Goal: Task Accomplishment & Management: Complete application form

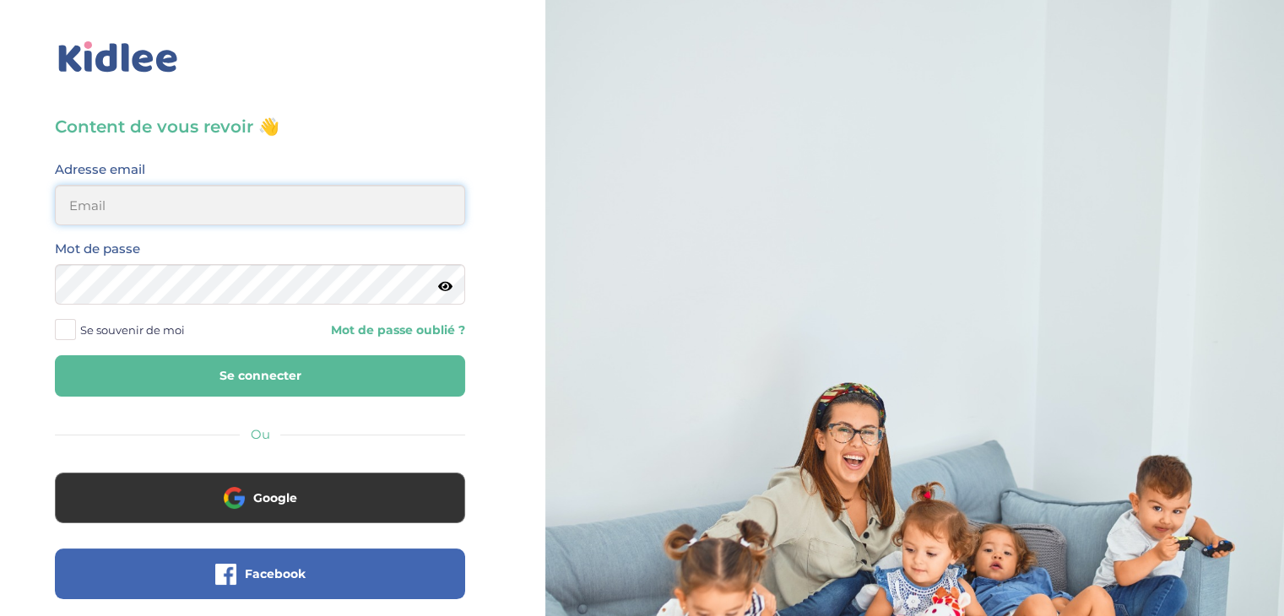
click at [119, 215] on input "email" at bounding box center [260, 205] width 410 height 41
type input "elmaitre@hotmail.com"
click at [240, 383] on button "Se connecter" at bounding box center [260, 375] width 410 height 41
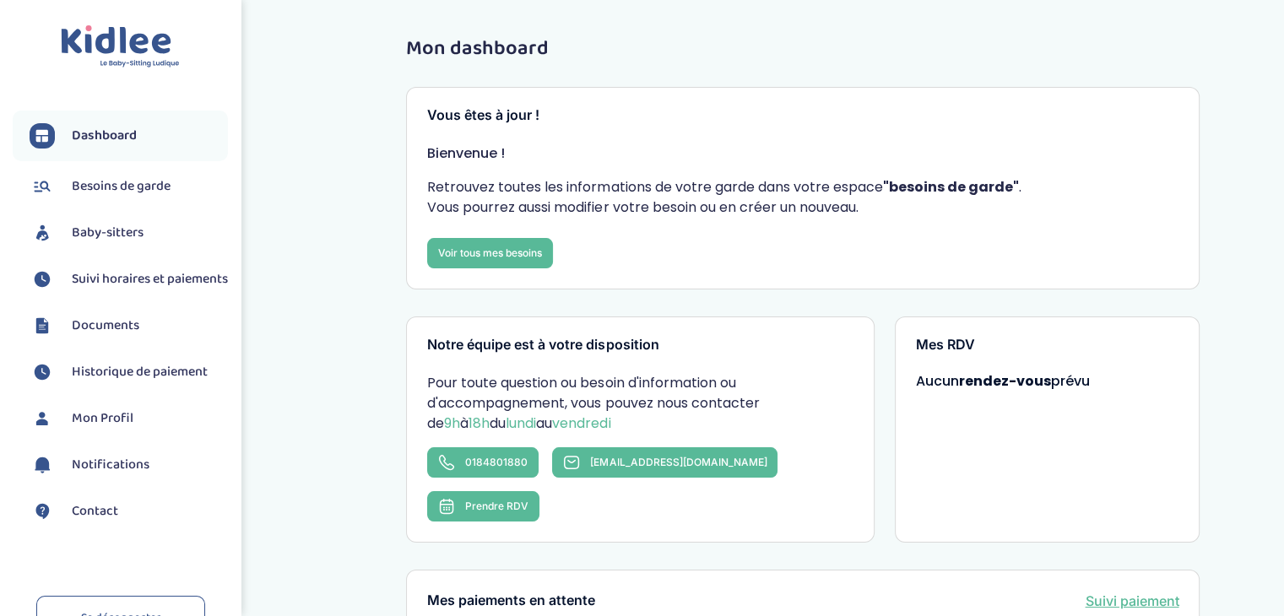
click at [95, 227] on span "Baby-sitters" at bounding box center [108, 233] width 72 height 20
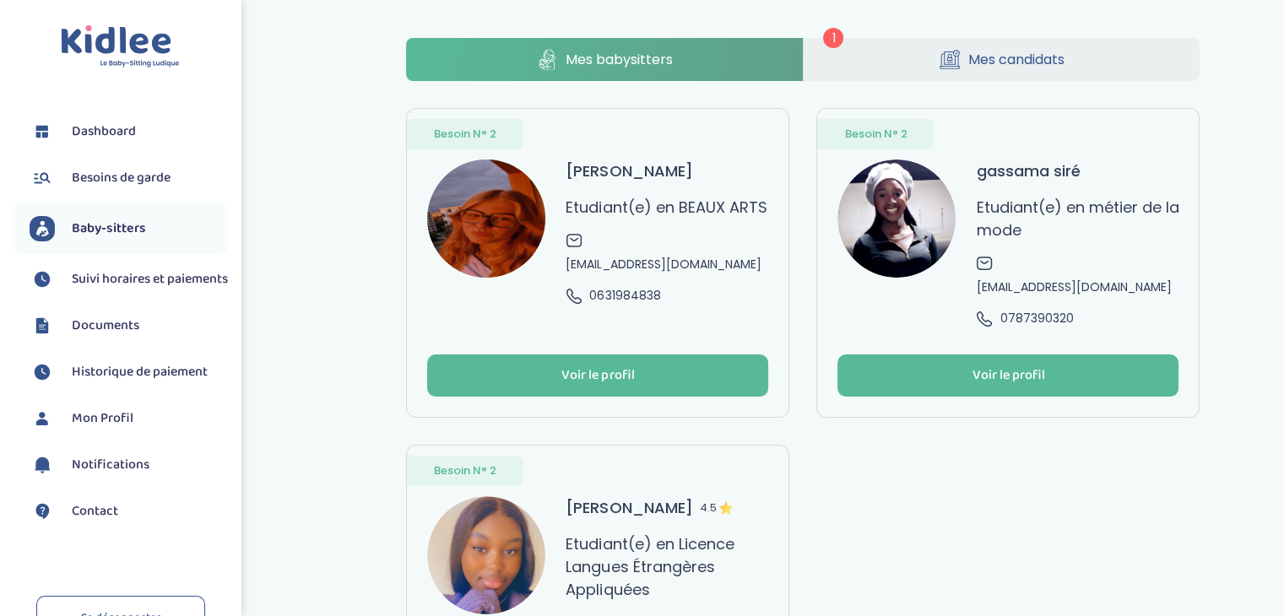
click at [895, 41] on link "Mes candidats" at bounding box center [1002, 59] width 397 height 43
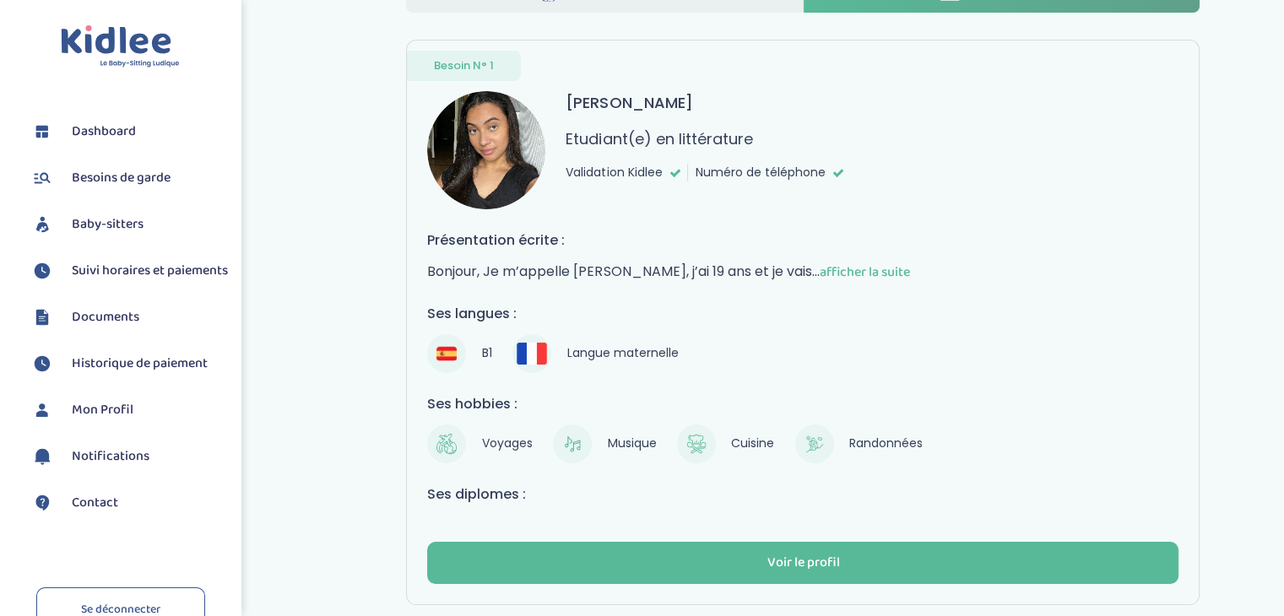
scroll to position [163, 0]
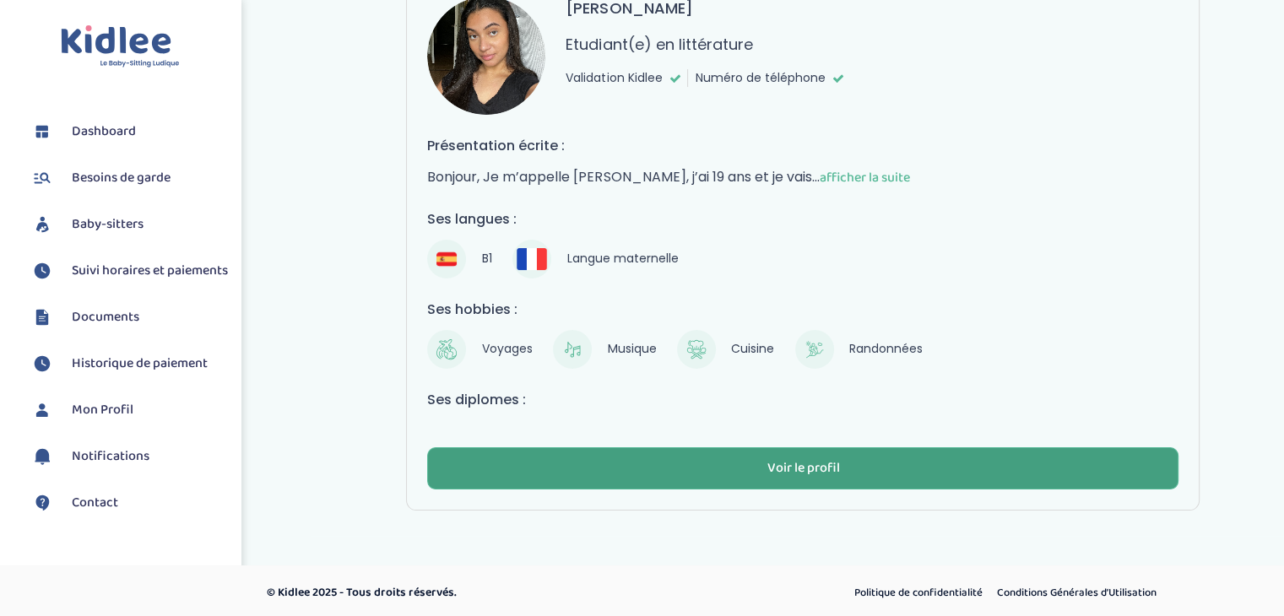
click at [767, 461] on div "Voir le profil" at bounding box center [803, 468] width 73 height 19
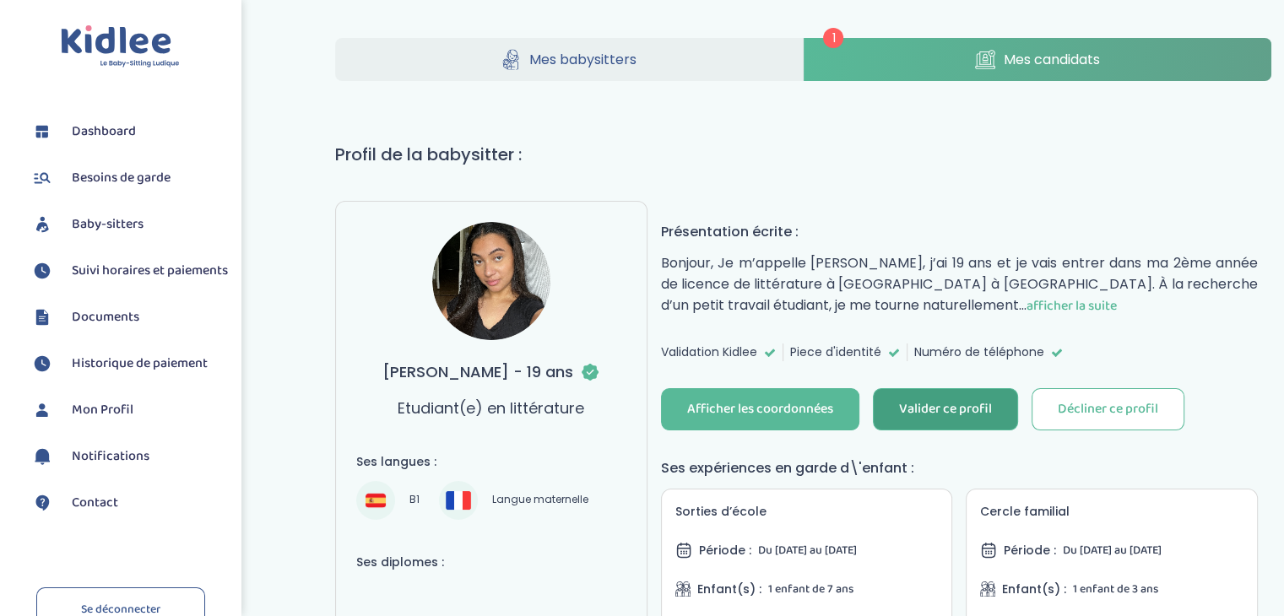
click at [925, 402] on div "Valider ce profil" at bounding box center [945, 409] width 93 height 19
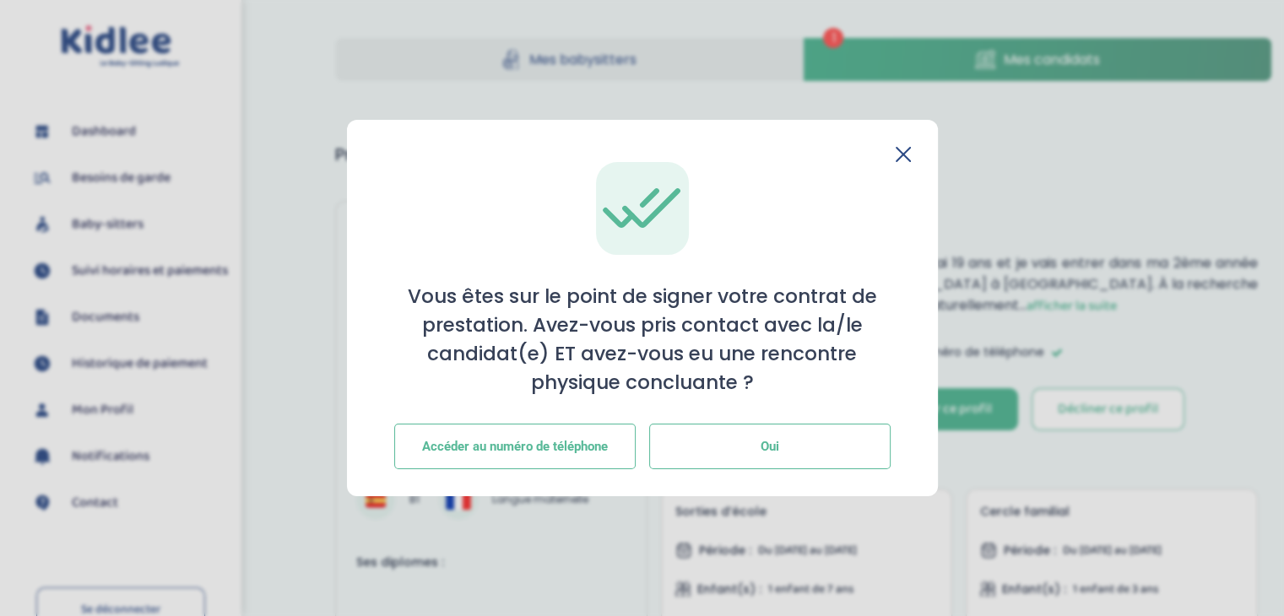
click at [689, 439] on button "Oui" at bounding box center [770, 447] width 242 height 46
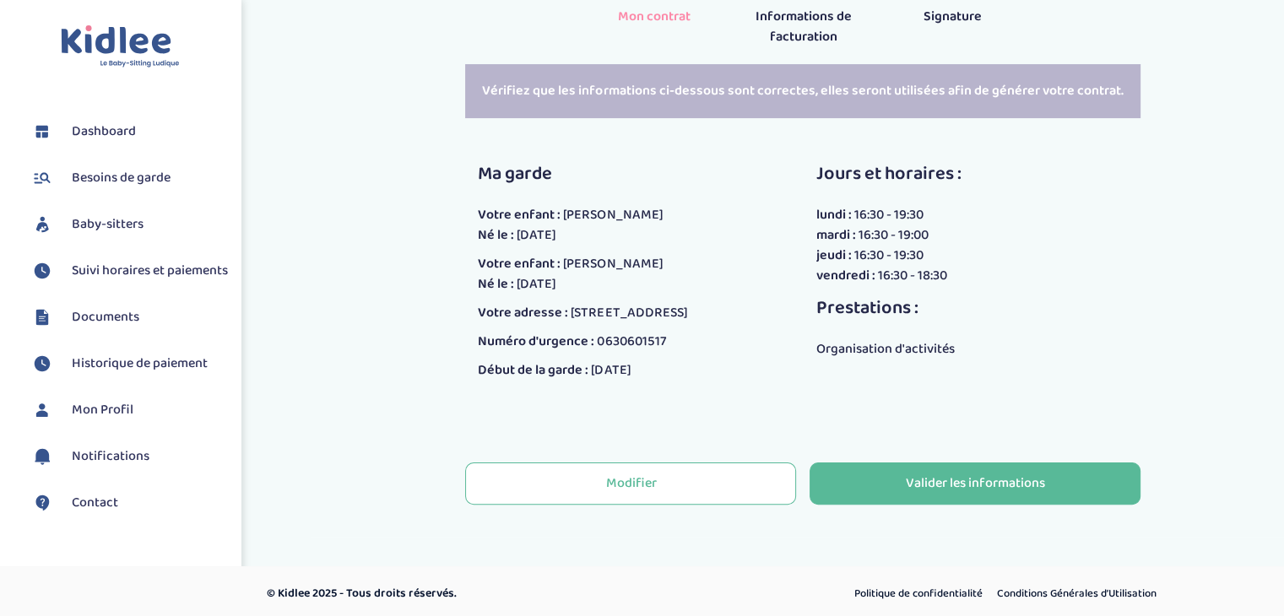
scroll to position [333, 0]
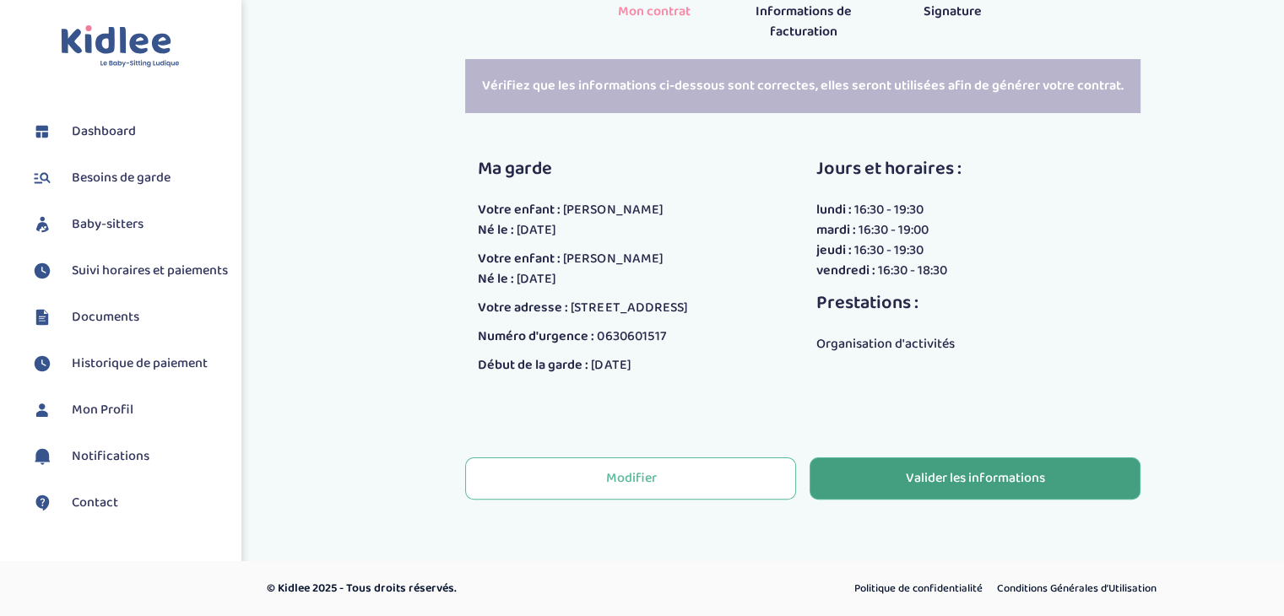
click at [868, 487] on button "Valider les informations" at bounding box center [975, 479] width 331 height 42
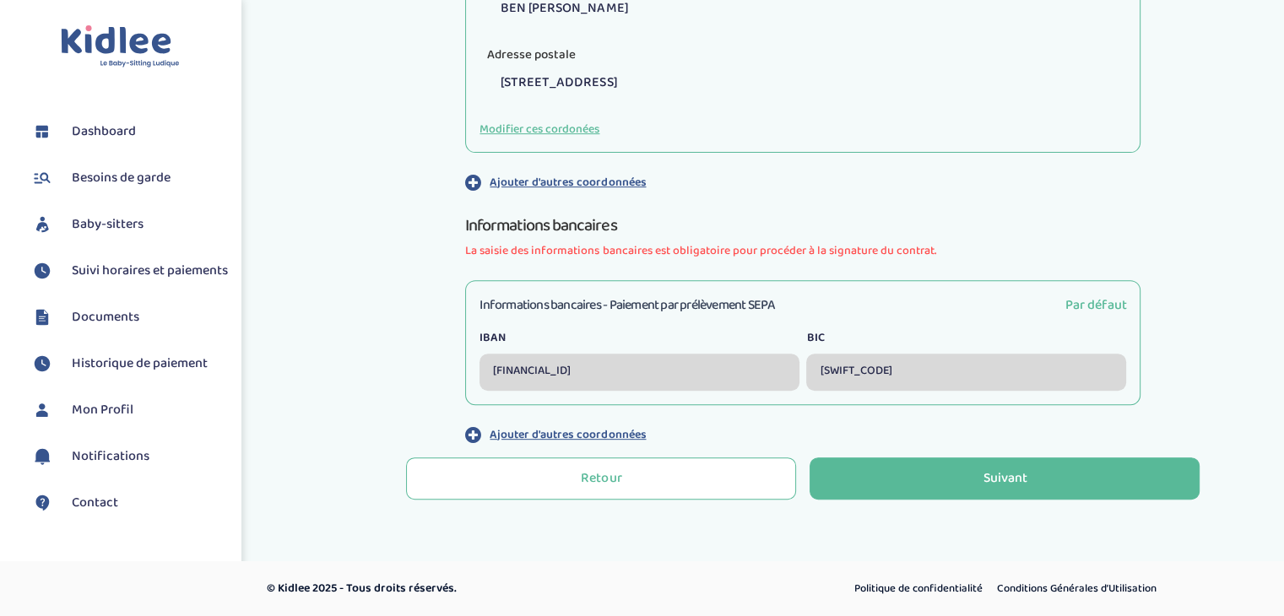
scroll to position [645, 0]
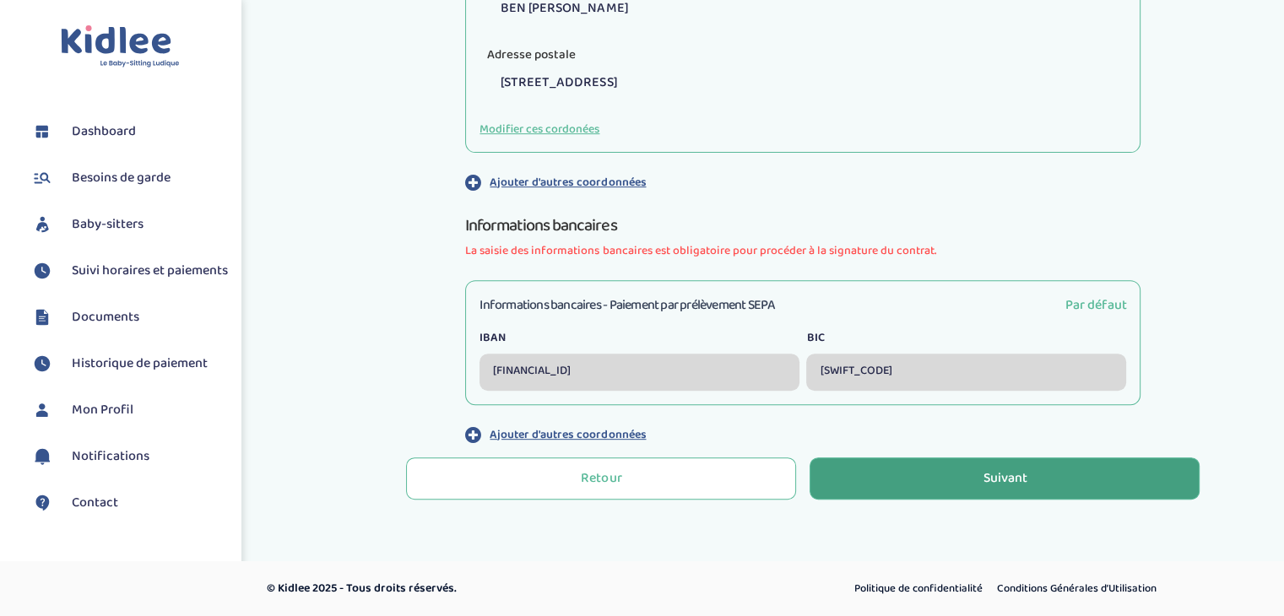
click at [952, 487] on button "Suivant" at bounding box center [1005, 479] width 390 height 42
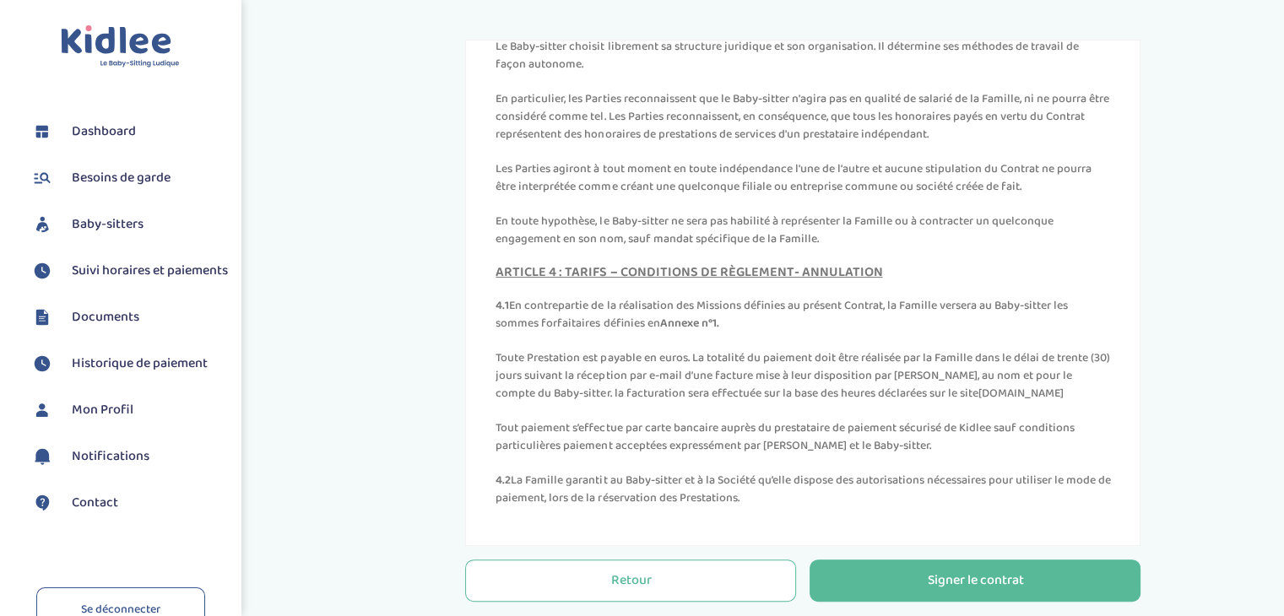
scroll to position [551, 0]
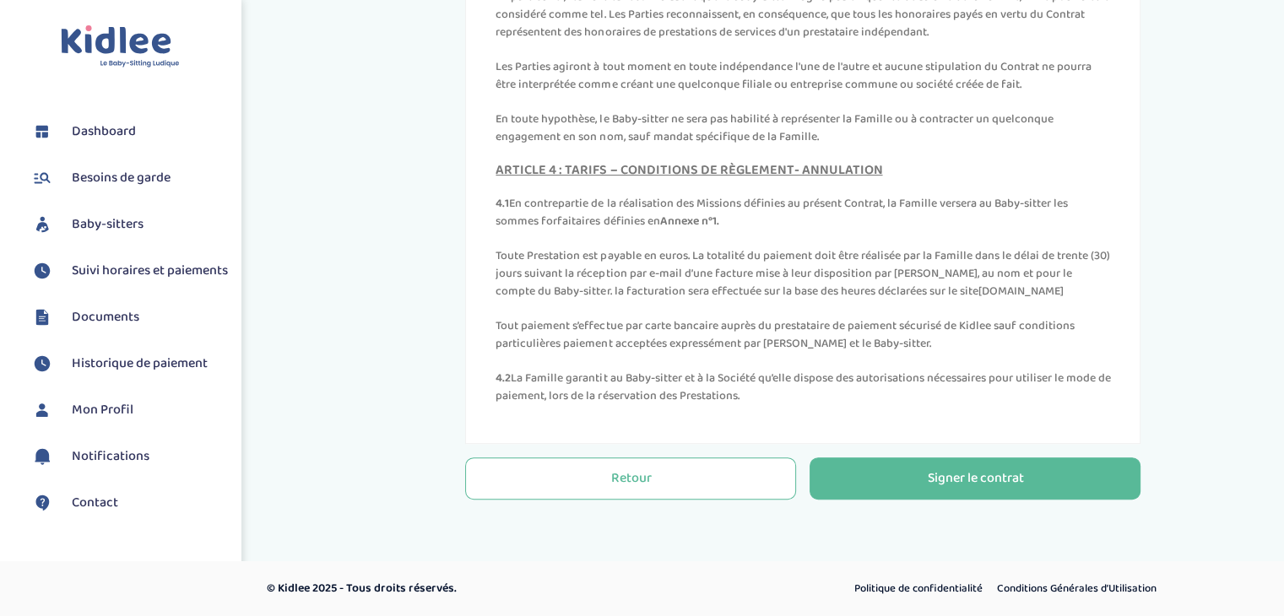
click at [931, 476] on div "Signer le contrat" at bounding box center [975, 478] width 96 height 19
